Goal: Information Seeking & Learning: Understand process/instructions

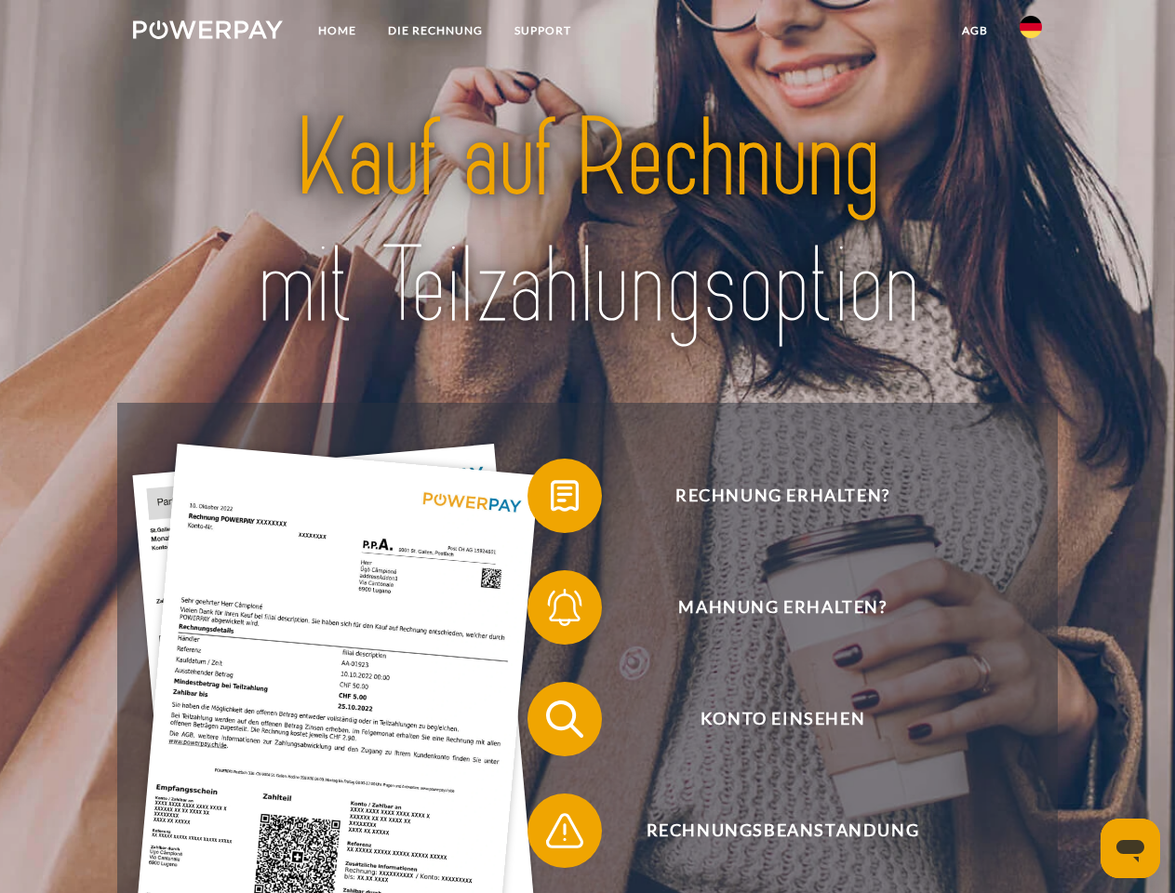
click at [207, 33] on img at bounding box center [208, 29] width 150 height 19
click at [1031, 33] on img at bounding box center [1030, 27] width 22 height 22
click at [974, 31] on link "agb" at bounding box center [975, 30] width 58 height 33
click at [551, 499] on span at bounding box center [536, 495] width 93 height 93
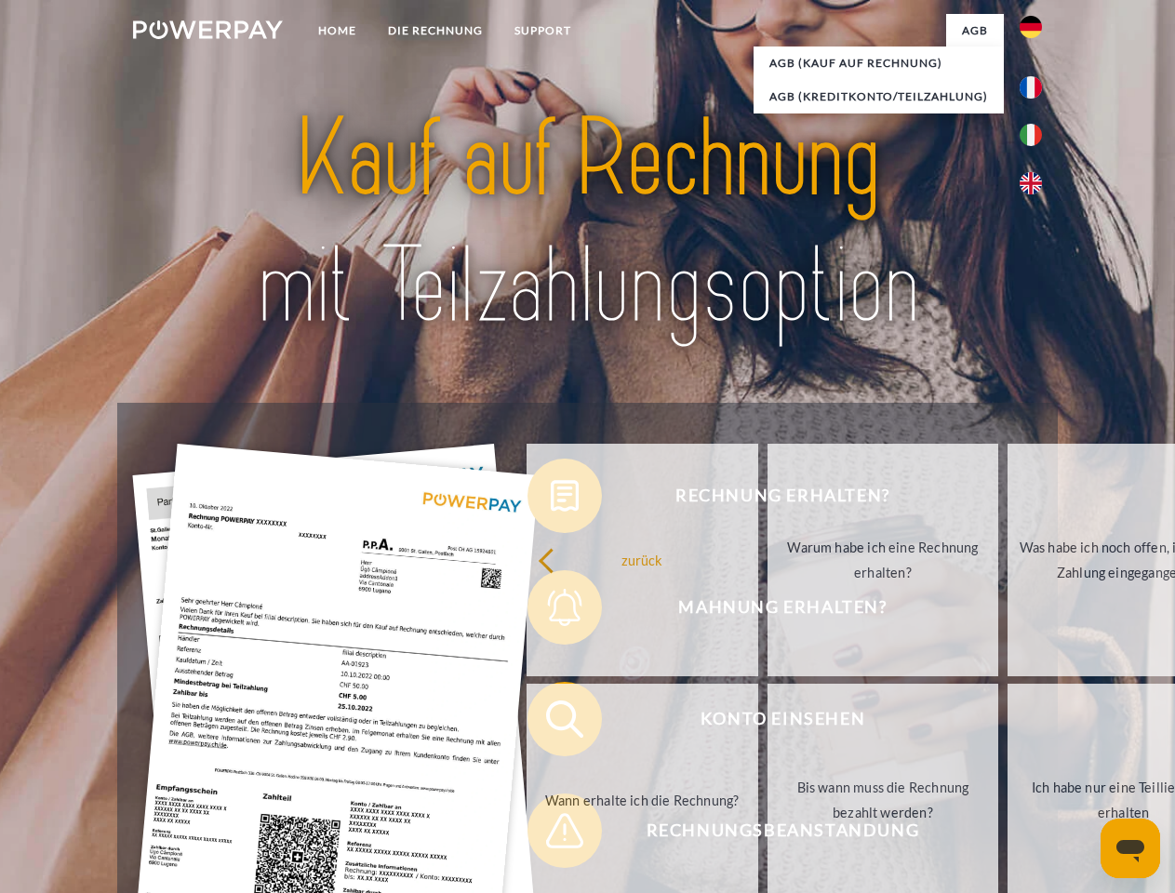
click at [551, 611] on div "Rechnung erhalten? Mahnung erhalten? Konto einsehen" at bounding box center [586, 775] width 939 height 744
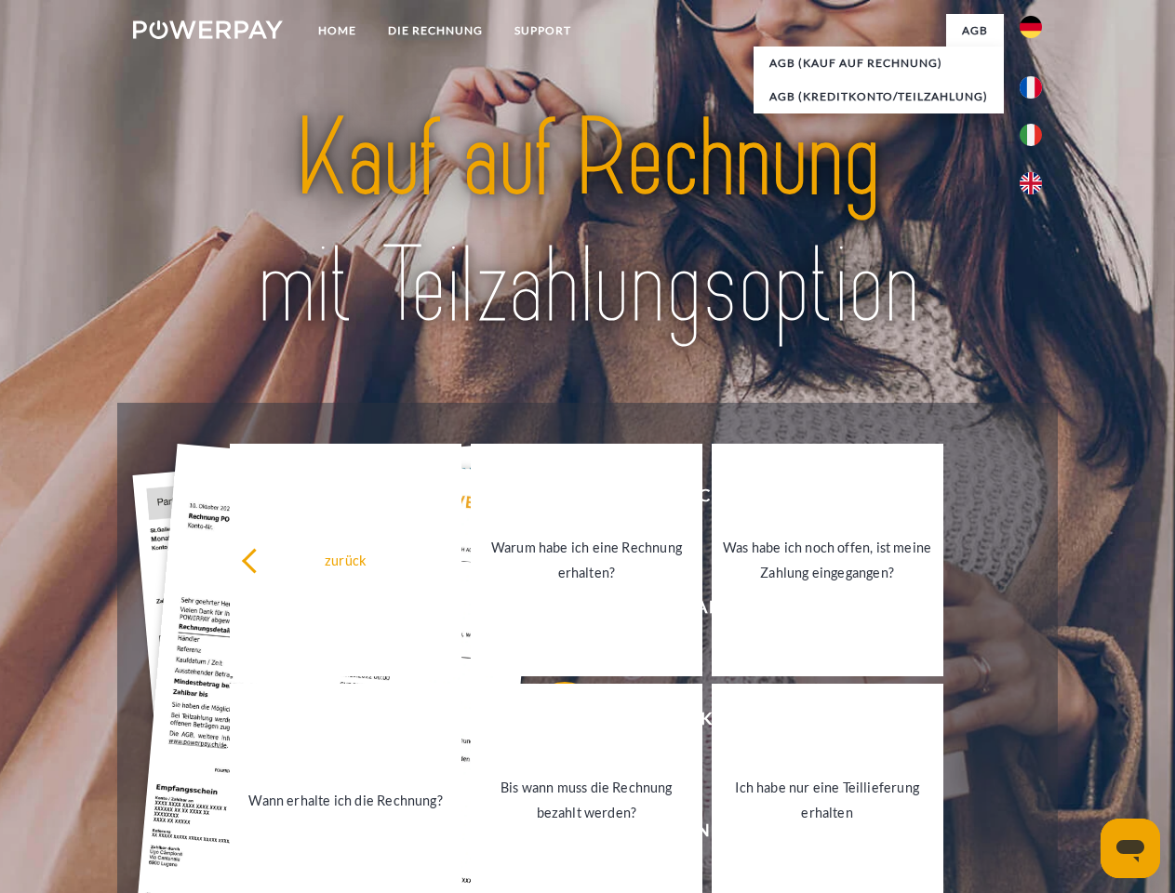
click at [551, 723] on link "Bis wann muss die Rechnung bezahlt werden?" at bounding box center [587, 800] width 232 height 233
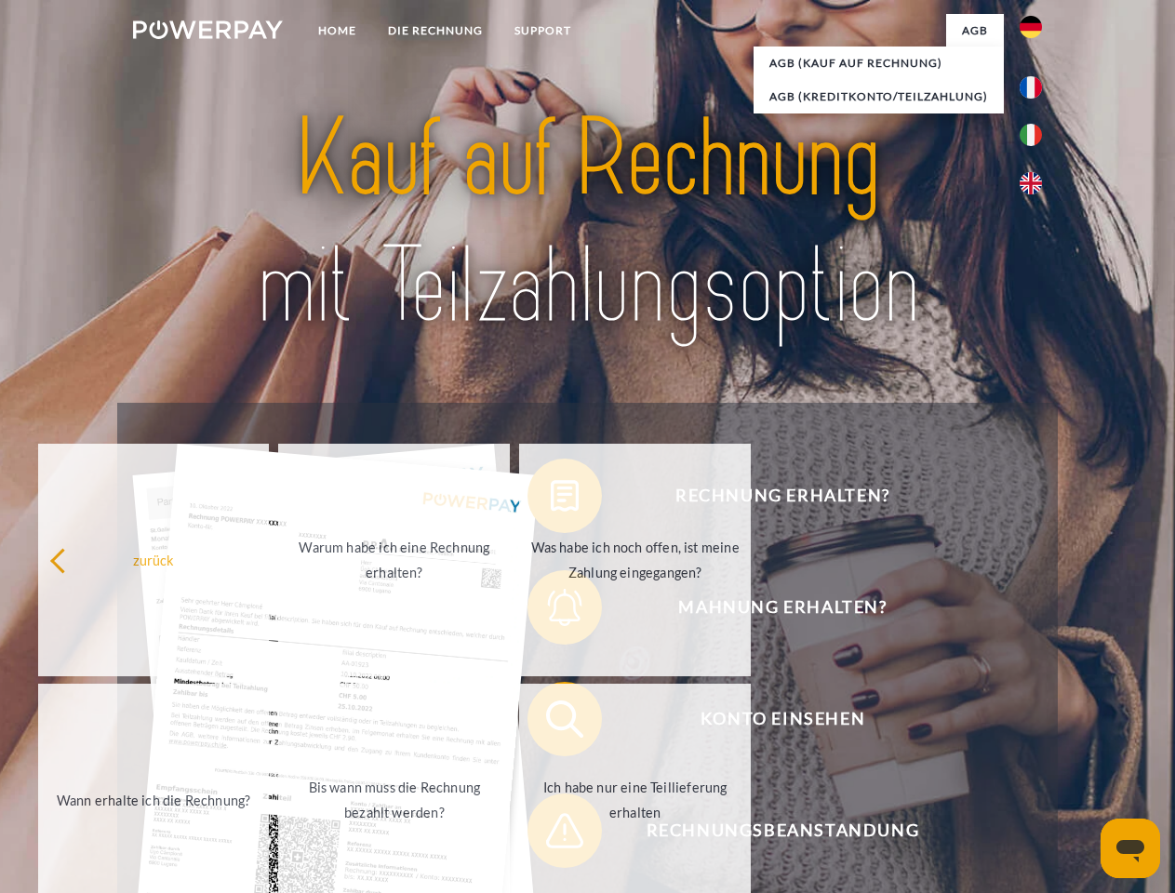
click at [551, 834] on span at bounding box center [536, 830] width 93 height 93
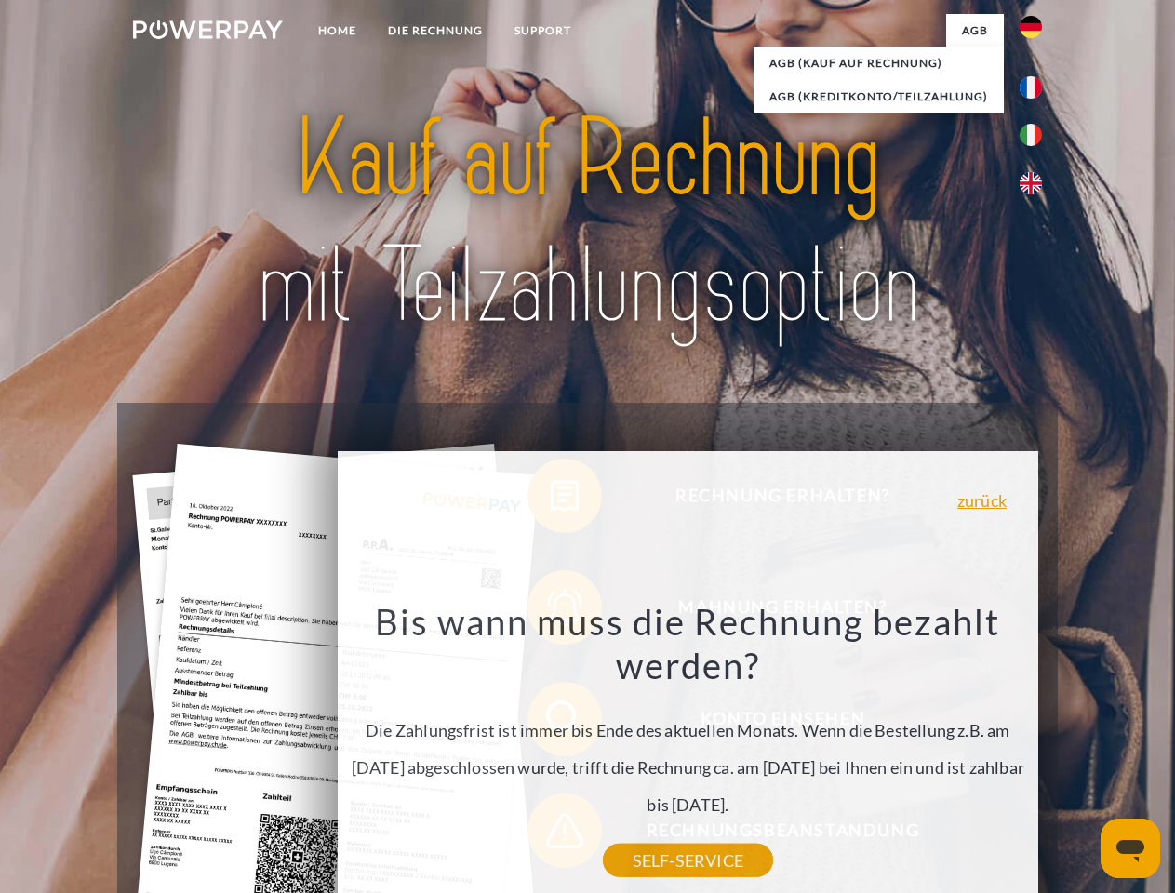
click at [1130, 848] on icon "Messaging-Fenster öffnen" at bounding box center [1130, 851] width 28 height 22
